Goal: Task Accomplishment & Management: Complete application form

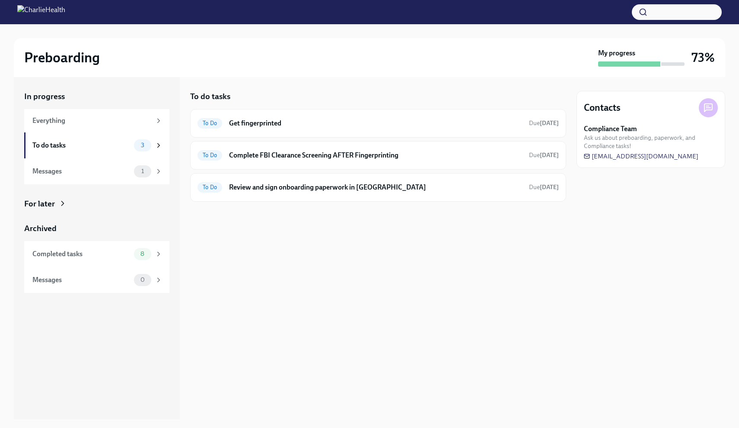
click at [277, 139] on div "To Do Get fingerprinted Due [DATE] To Do Complete FBI Clearance Screening AFTER…" at bounding box center [378, 155] width 376 height 93
click at [278, 125] on h6 "Get fingerprinted" at bounding box center [375, 123] width 293 height 10
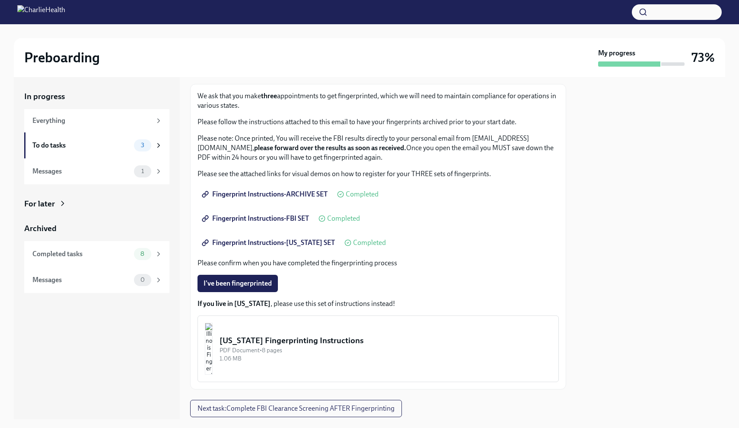
scroll to position [37, 0]
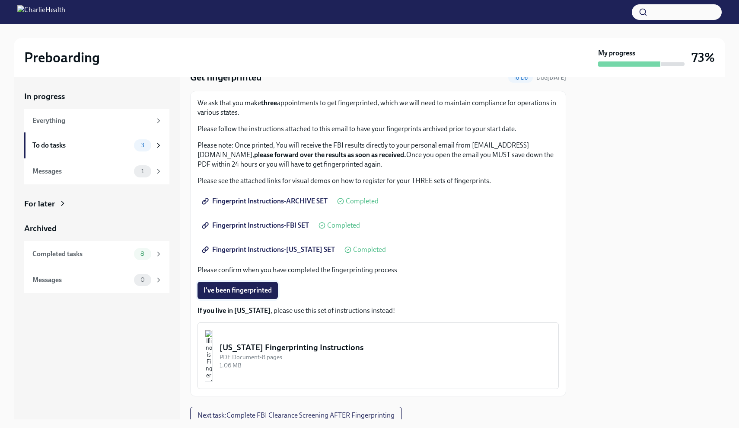
click at [245, 287] on span "I've been fingerprinted" at bounding box center [238, 290] width 68 height 9
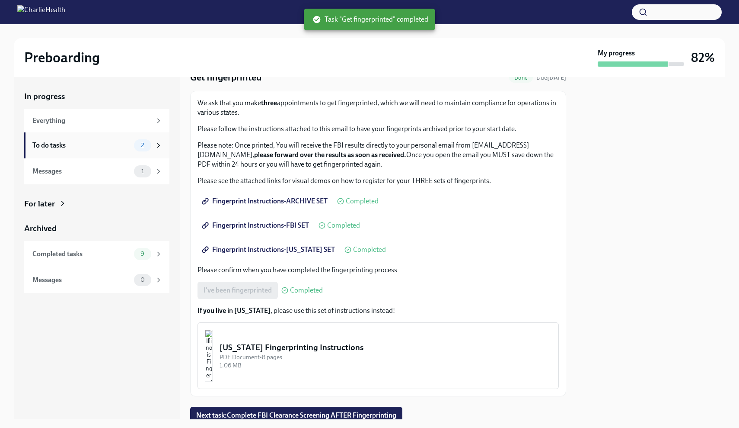
click at [122, 145] on div "To do tasks" at bounding box center [81, 146] width 98 height 10
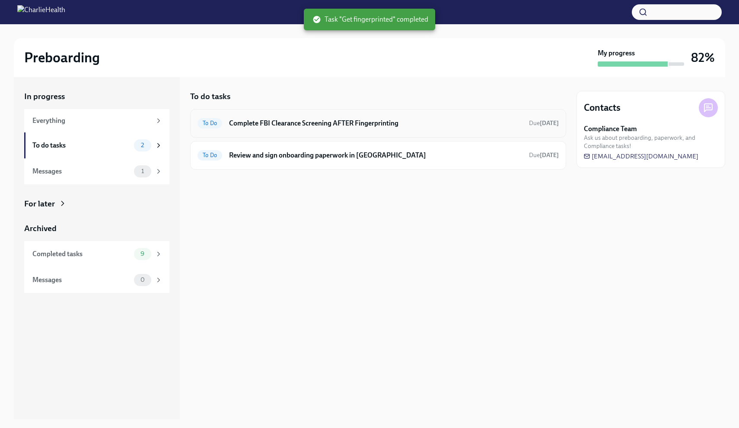
click at [316, 131] on div "To Do Complete FBI Clearance Screening AFTER Fingerprinting Due [DATE]" at bounding box center [378, 123] width 376 height 29
click at [319, 125] on h6 "Complete FBI Clearance Screening AFTER Fingerprinting" at bounding box center [375, 123] width 293 height 10
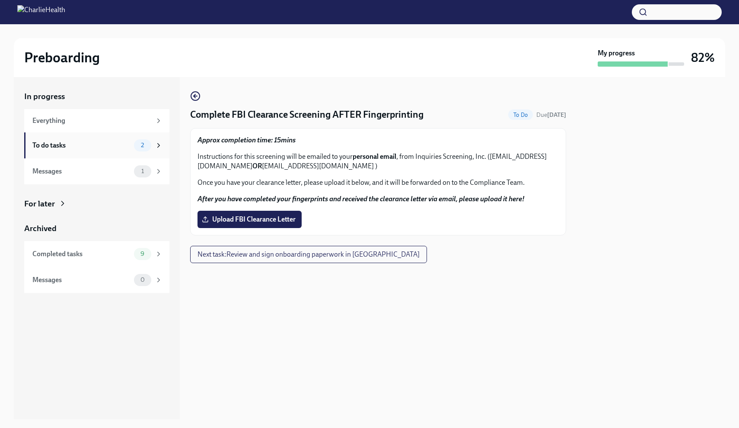
click at [118, 145] on div "To do tasks" at bounding box center [81, 146] width 98 height 10
